Goal: Find contact information: Find contact information

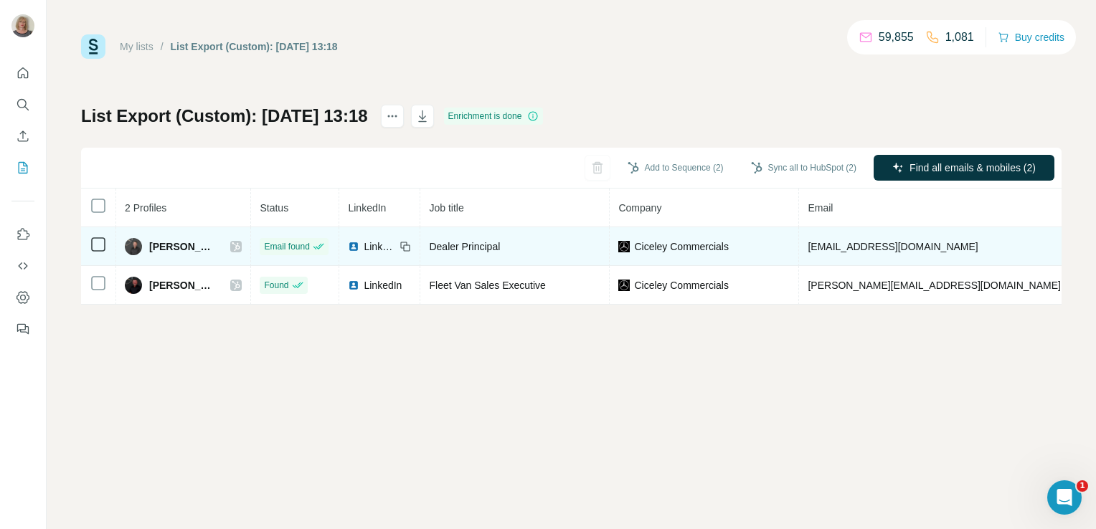
click at [829, 248] on span "[EMAIL_ADDRESS][DOMAIN_NAME]" at bounding box center [892, 246] width 170 height 11
drag, startPoint x: 886, startPoint y: 242, endPoint x: 789, endPoint y: 245, distance: 97.6
click at [799, 245] on td "[EMAIL_ADDRESS][DOMAIN_NAME]" at bounding box center [934, 246] width 270 height 39
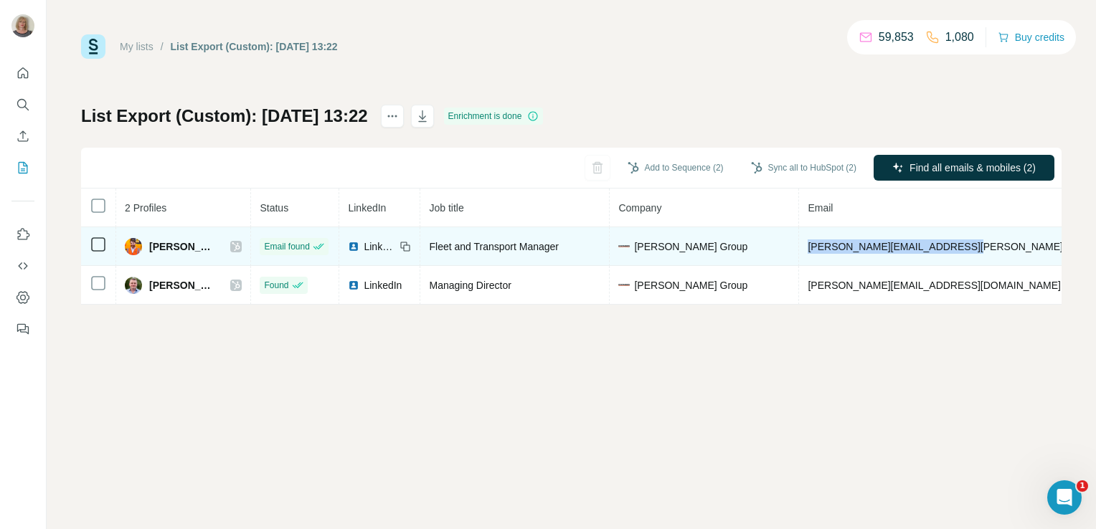
drag, startPoint x: 809, startPoint y: 251, endPoint x: 962, endPoint y: 239, distance: 153.2
click at [962, 239] on td "[PERSON_NAME][EMAIL_ADDRESS][PERSON_NAME][DOMAIN_NAME]" at bounding box center [975, 246] width 353 height 39
copy span "[PERSON_NAME][EMAIL_ADDRESS][PERSON_NAME][DOMAIN_NAME]"
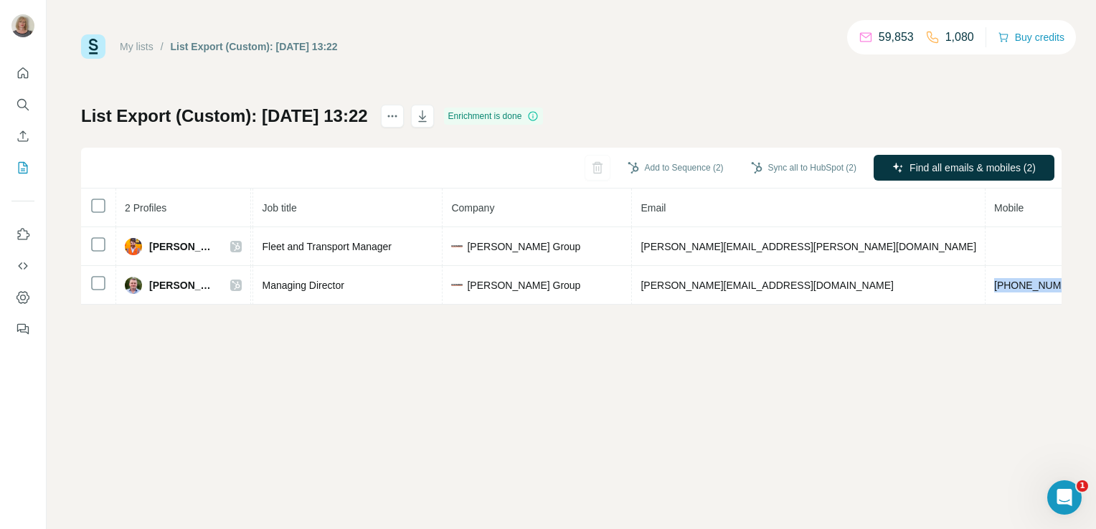
scroll to position [0, 268]
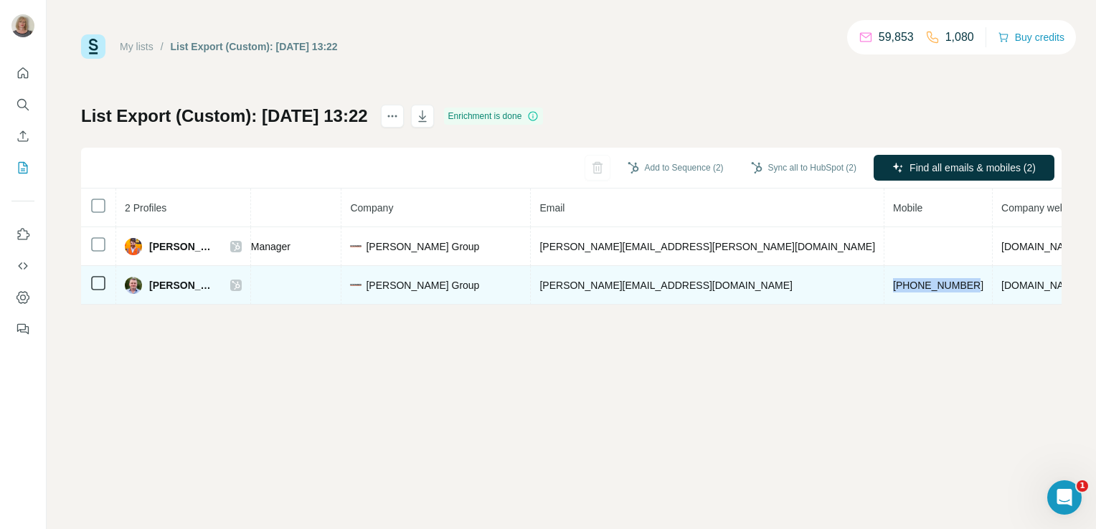
drag, startPoint x: 974, startPoint y: 283, endPoint x: 789, endPoint y: 288, distance: 184.3
click at [884, 288] on td "[PHONE_NUMBER]" at bounding box center [938, 285] width 108 height 39
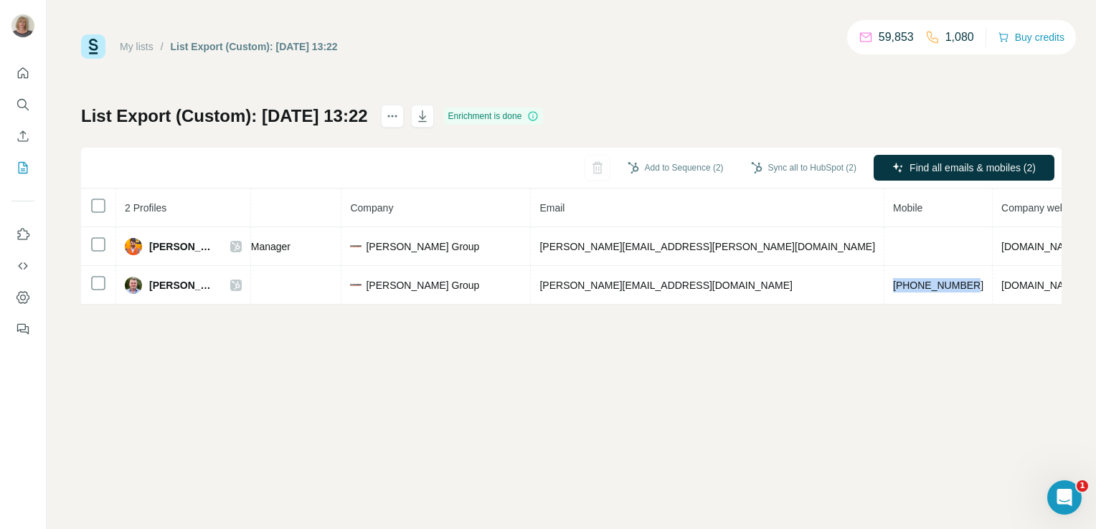
copy span "[PHONE_NUMBER]"
